Goal: Task Accomplishment & Management: Use online tool/utility

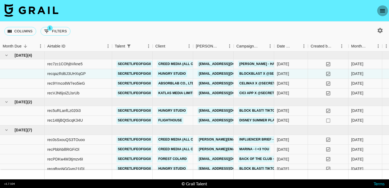
click at [385, 9] on icon "open drawer" at bounding box center [382, 11] width 6 height 6
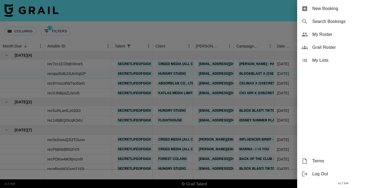
click at [352, 4] on div "New Booking" at bounding box center [343, 8] width 92 height 13
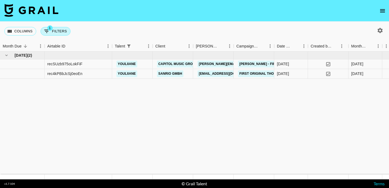
click at [50, 32] on button "1 Filters" at bounding box center [55, 31] width 30 height 9
select select "talentName"
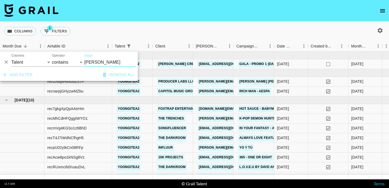
type input "[PERSON_NAME]"
click at [153, 25] on div "Columns 1 Filters + Booking" at bounding box center [194, 31] width 389 height 19
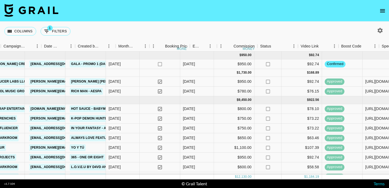
scroll to position [0, 281]
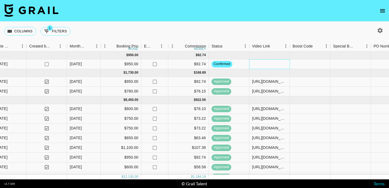
click at [261, 66] on div at bounding box center [269, 64] width 40 height 10
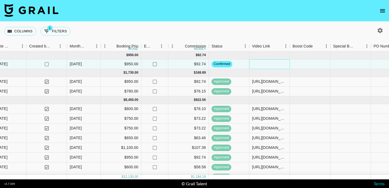
click at [261, 66] on div at bounding box center [269, 64] width 40 height 10
type input "[URL][DOMAIN_NAME]"
click at [305, 63] on div at bounding box center [310, 64] width 40 height 10
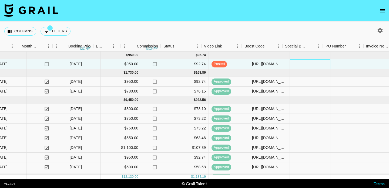
scroll to position [0, 568]
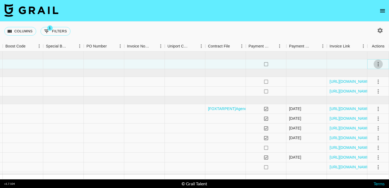
click at [378, 63] on icon "select merge strategy" at bounding box center [378, 64] width 6 height 6
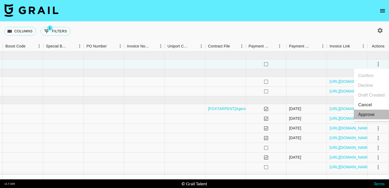
click at [369, 114] on div "Approve" at bounding box center [366, 114] width 16 height 6
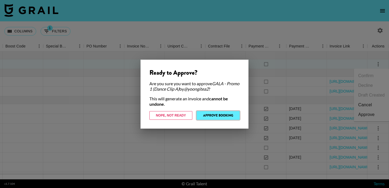
click at [215, 115] on button "Approve Booking" at bounding box center [217, 115] width 43 height 9
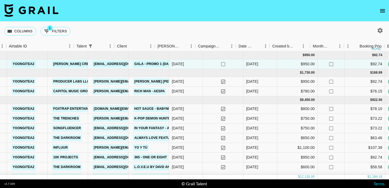
scroll to position [0, 0]
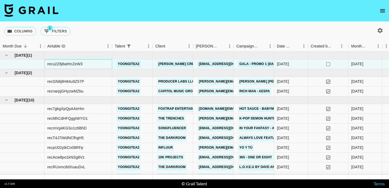
click at [61, 63] on div "recu2Z8j6atHcZeW3" at bounding box center [64, 63] width 35 height 5
copy div "recu2Z8j6atHcZeW3"
click at [57, 28] on button "1 Filters" at bounding box center [55, 31] width 30 height 9
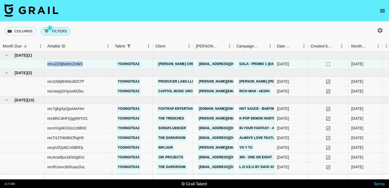
select select "talentName"
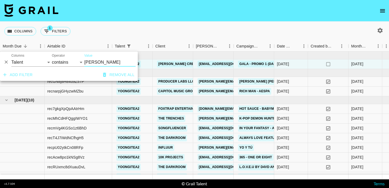
click at [92, 62] on input "[PERSON_NAME]" at bounding box center [109, 62] width 51 height 9
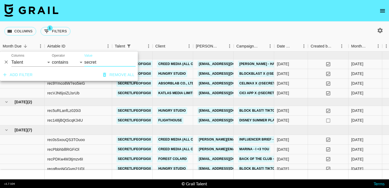
type input "secret"
click at [131, 36] on div "Columns 1 Filters + Booking" at bounding box center [194, 31] width 389 height 19
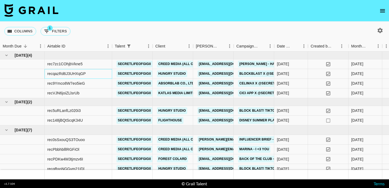
click at [79, 75] on div "recqazRd6J3UHXqGP" at bounding box center [66, 73] width 39 height 5
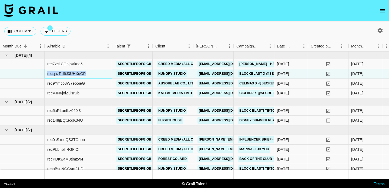
click at [79, 75] on div "recqazRd6J3UHXqGP" at bounding box center [66, 73] width 39 height 5
copy div "recqazRd6J3UHXqGP"
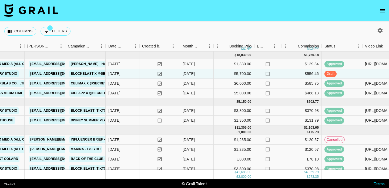
scroll to position [0, 235]
